Goal: Transaction & Acquisition: Subscribe to service/newsletter

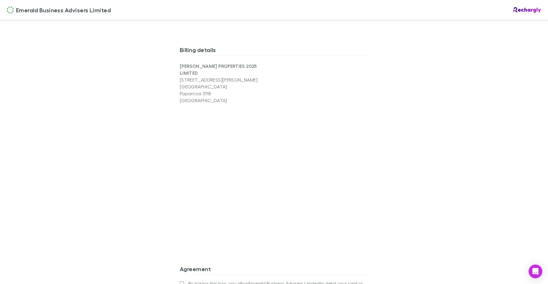
scroll to position [428, 0]
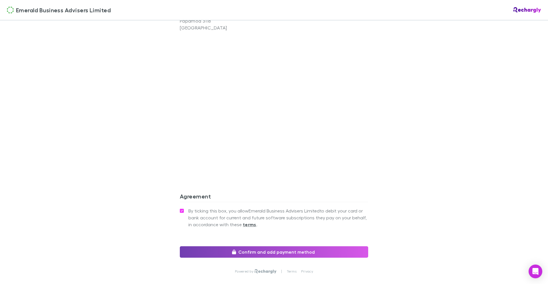
click at [258, 246] on button "Confirm and add payment method" at bounding box center [274, 251] width 188 height 11
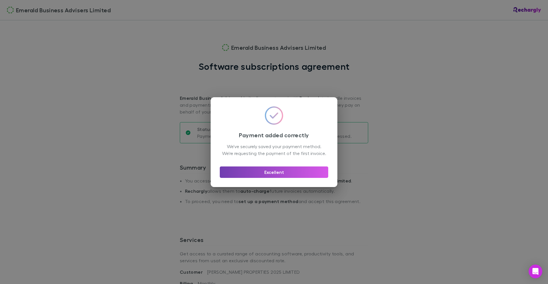
click at [274, 174] on button "Excellent" at bounding box center [274, 171] width 109 height 11
